Goal: Information Seeking & Learning: Learn about a topic

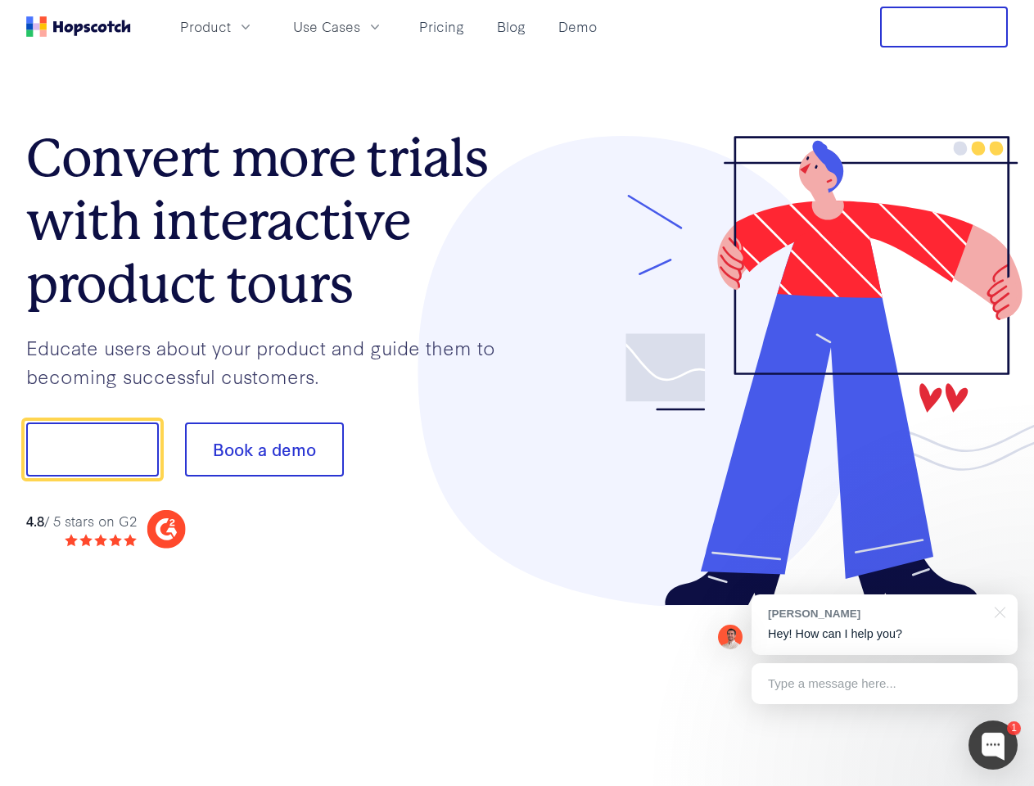
click at [517, 393] on div at bounding box center [762, 371] width 491 height 471
click at [231, 26] on span "Product" at bounding box center [205, 26] width 51 height 20
click at [360, 26] on span "Use Cases" at bounding box center [326, 26] width 67 height 20
click at [944, 27] on button "Free Trial" at bounding box center [944, 27] width 128 height 41
click at [92, 449] on button "Show me!" at bounding box center [92, 449] width 133 height 54
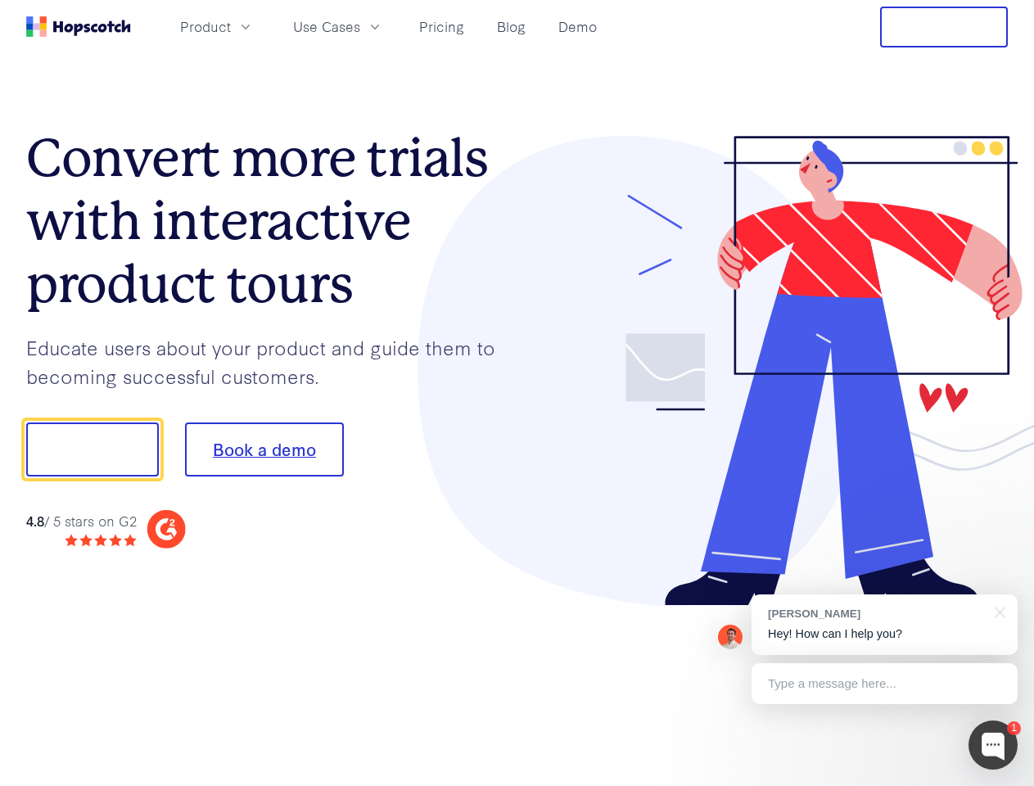
click at [264, 449] on button "Book a demo" at bounding box center [264, 449] width 159 height 54
click at [993, 745] on div at bounding box center [992, 744] width 49 height 49
click at [884, 625] on div "[PERSON_NAME] Hey! How can I help you?" at bounding box center [885, 624] width 266 height 61
click at [997, 611] on div at bounding box center [864, 447] width 307 height 546
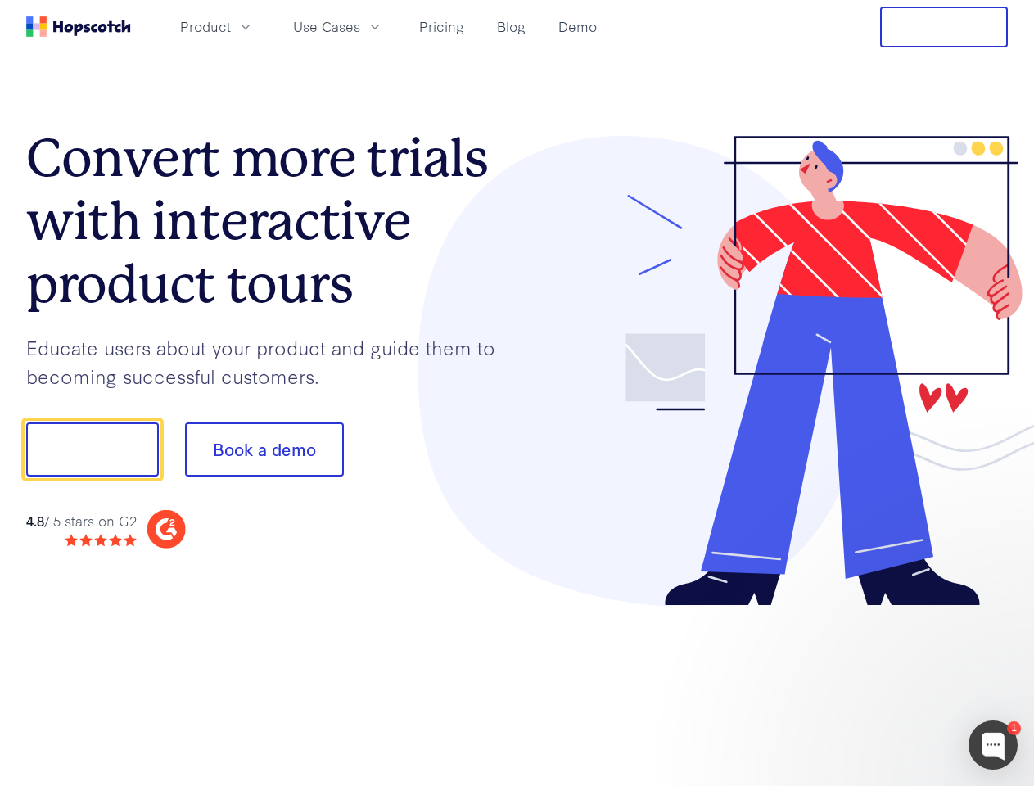
click at [884, 684] on div at bounding box center [864, 557] width 307 height 327
